Goal: Register for event/course

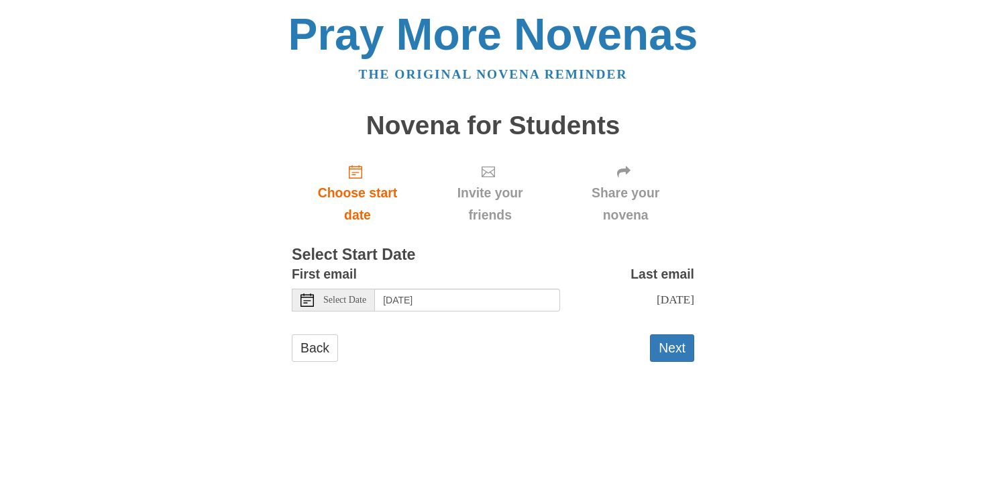
click at [339, 299] on span "Select Date" at bounding box center [344, 299] width 43 height 9
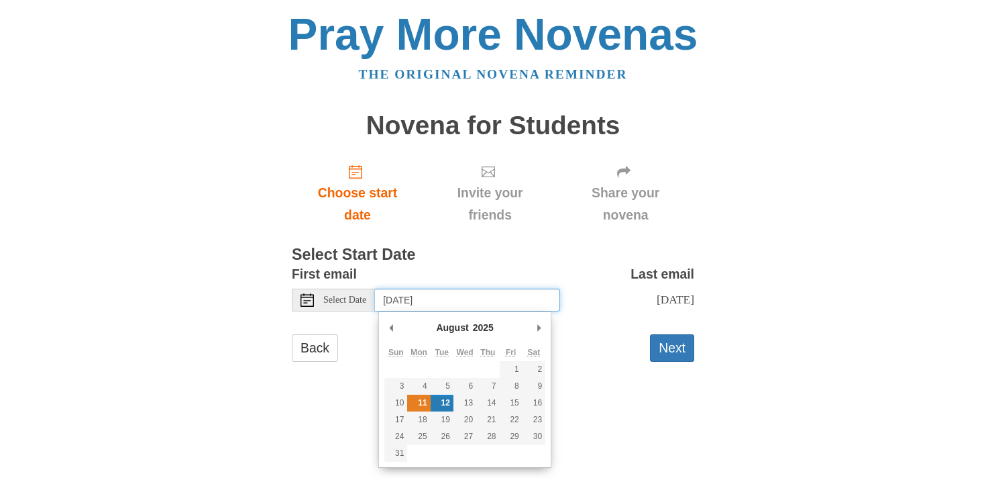
type input "Monday, August 11th"
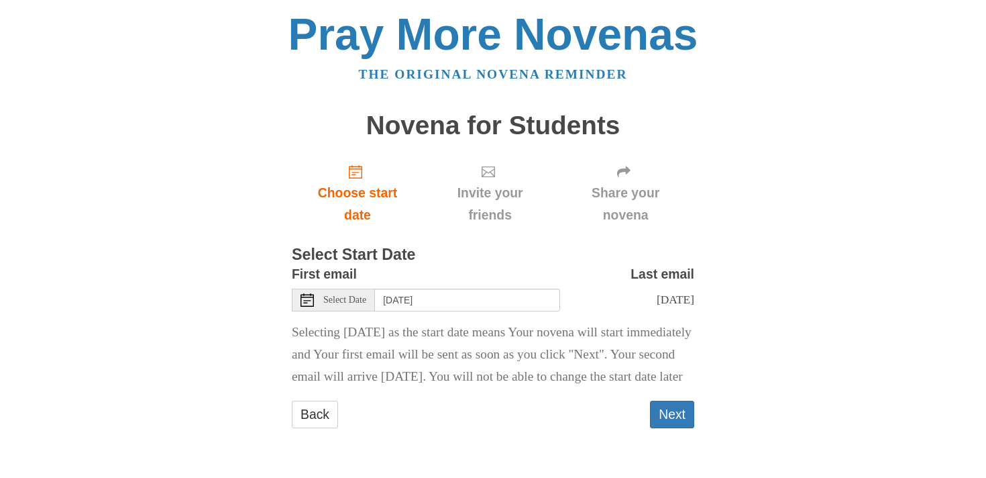
scroll to position [11, 0]
click at [669, 428] on button "Next" at bounding box center [672, 414] width 44 height 28
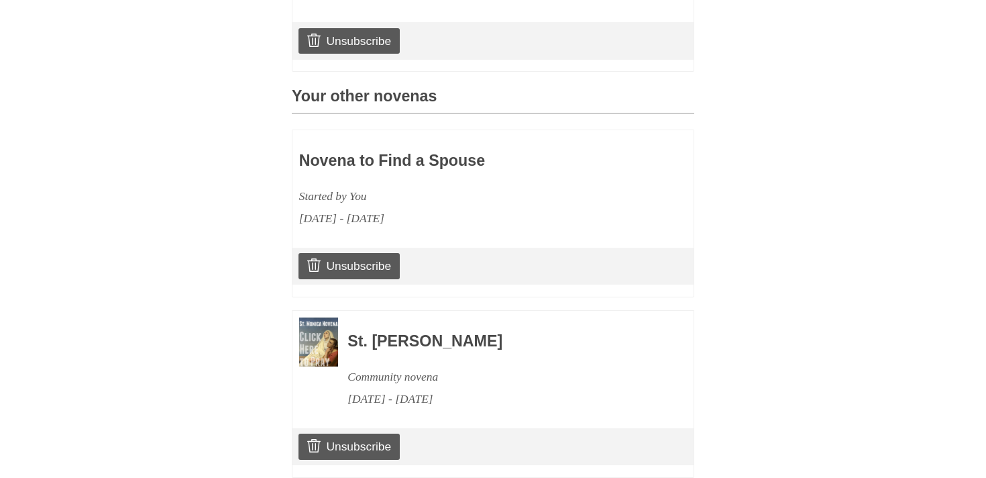
scroll to position [521, 0]
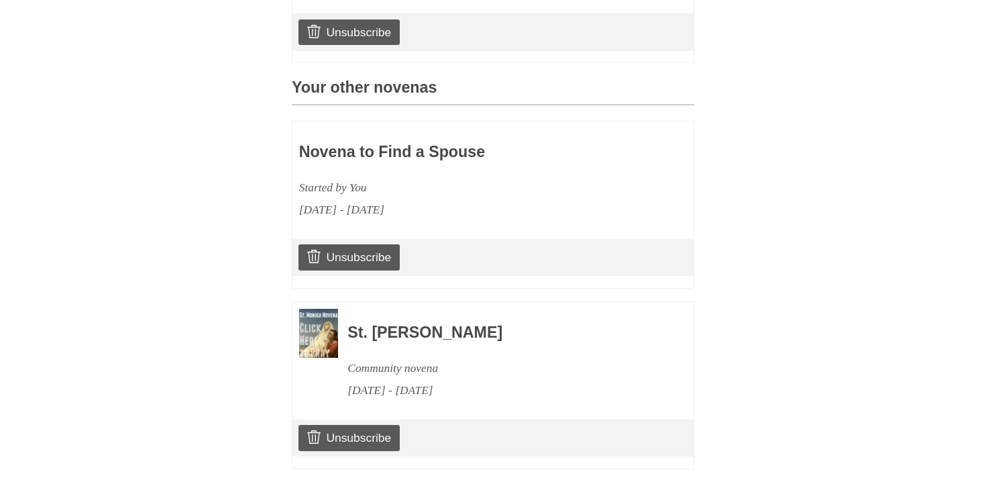
click at [364, 153] on h3 "Novena to Find a Spouse" at bounding box center [454, 152] width 310 height 17
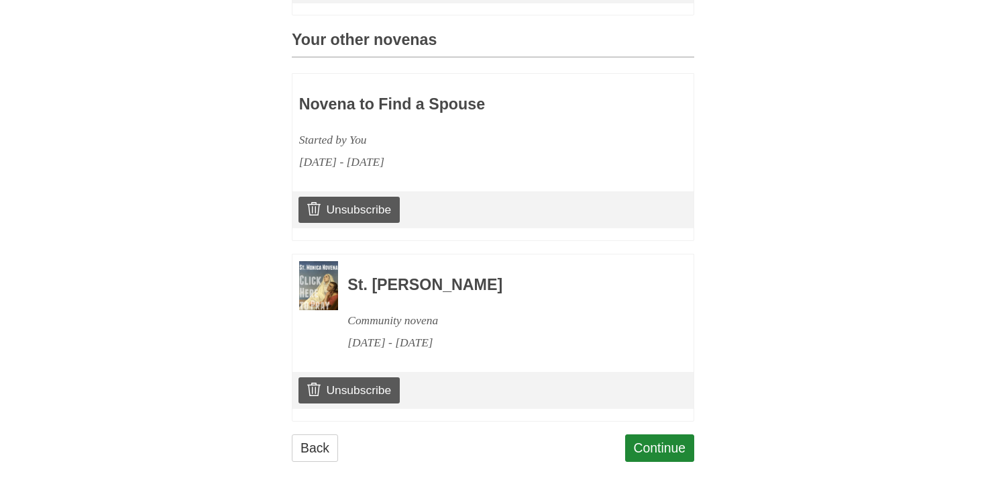
scroll to position [591, 0]
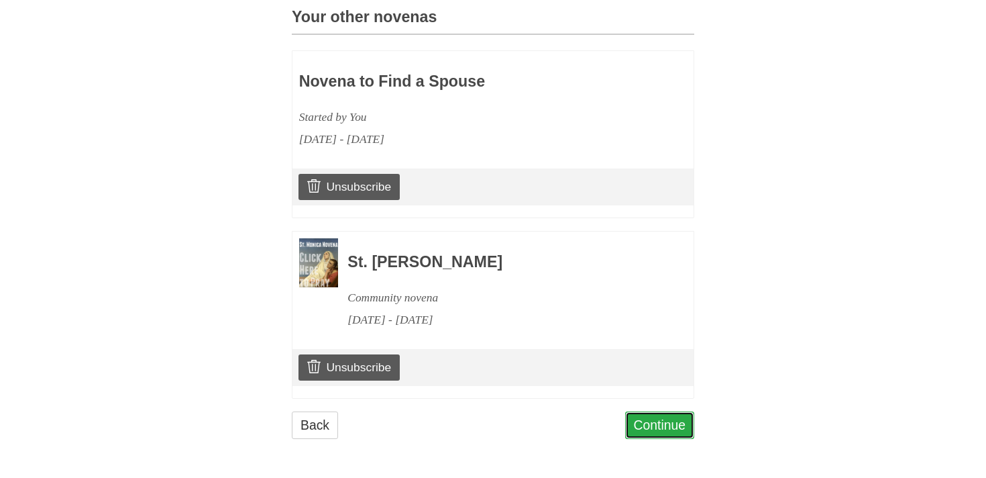
click at [655, 431] on link "Continue" at bounding box center [660, 425] width 70 height 28
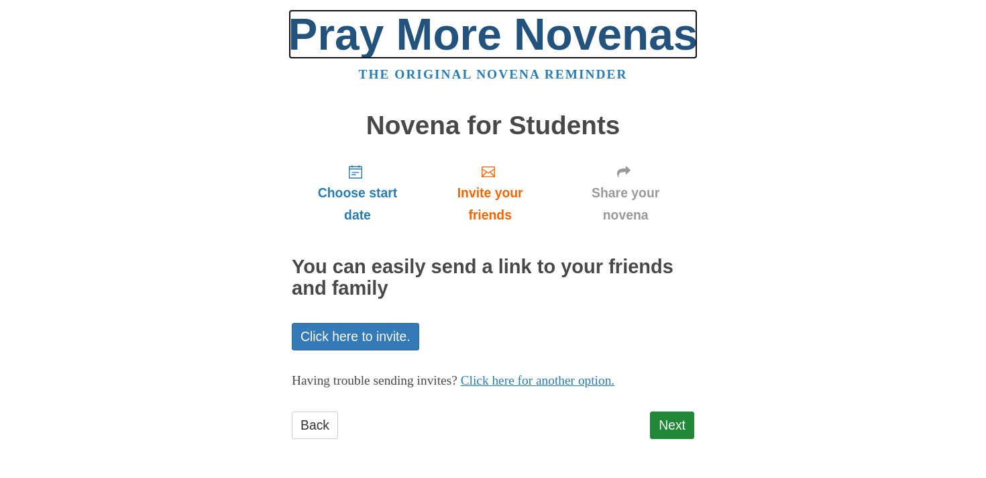
click at [414, 49] on link "Pray More Novenas" at bounding box center [493, 34] width 410 height 50
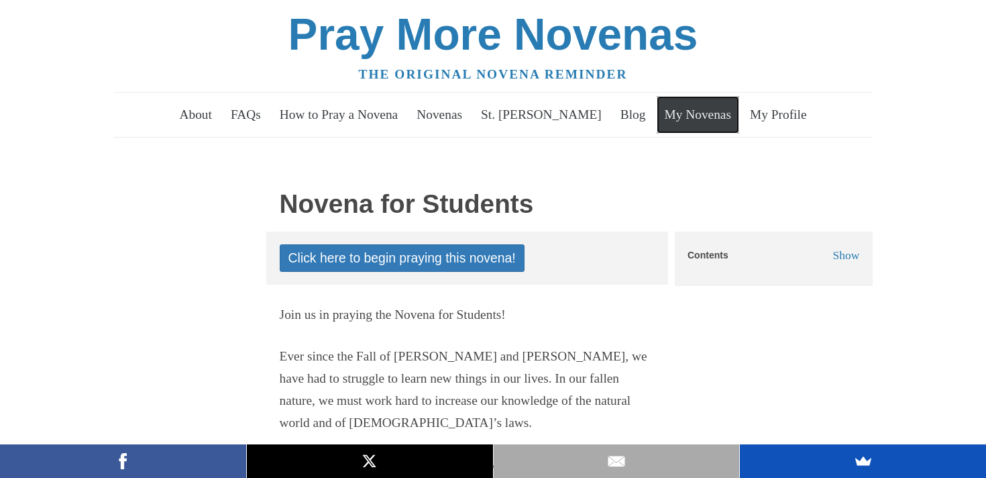
click at [706, 115] on link "My Novenas" at bounding box center [698, 115] width 83 height 38
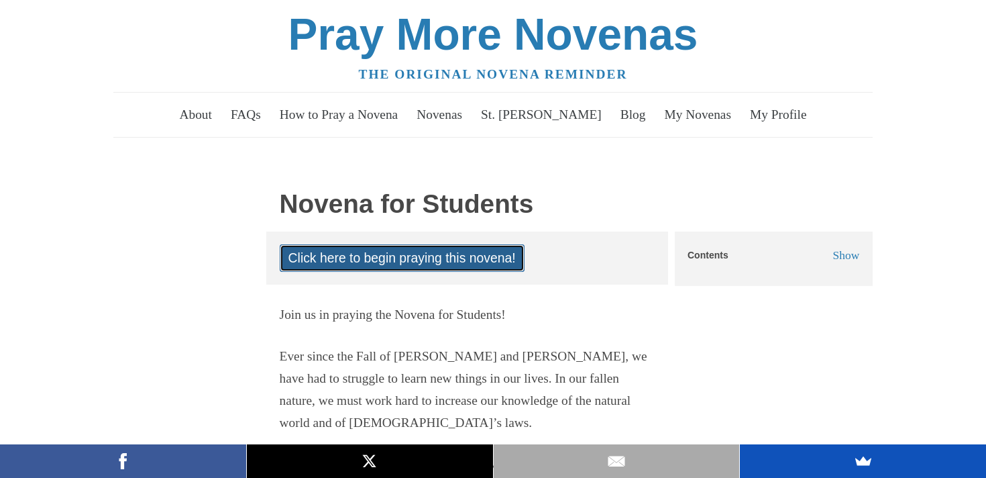
click at [406, 262] on link "Click here to begin praying this novena!" at bounding box center [402, 258] width 245 height 28
